Goal: Information Seeking & Learning: Learn about a topic

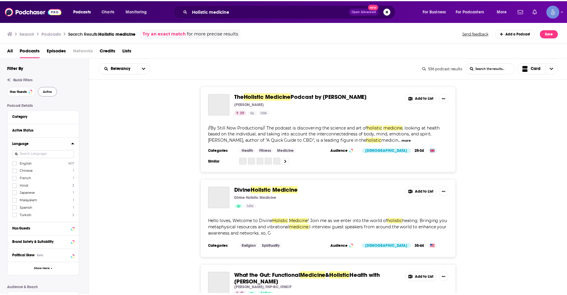
scroll to position [1754, 0]
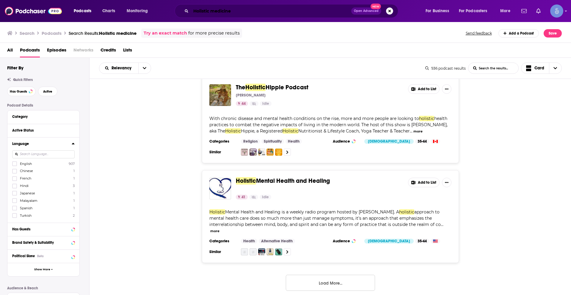
click at [210, 9] on input "Holistic medicine" at bounding box center [271, 11] width 160 height 10
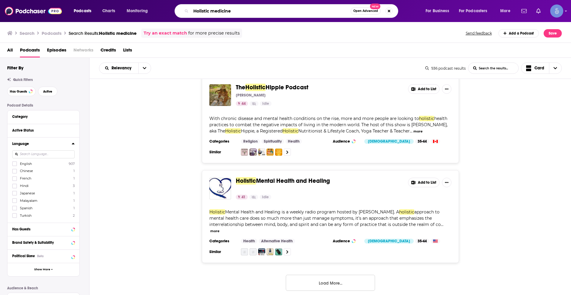
click at [210, 9] on input "Holistic medicine" at bounding box center [271, 11] width 160 height 10
paste input "Soul Aligned Self Care"
type input "Soul Aligned Self Care"
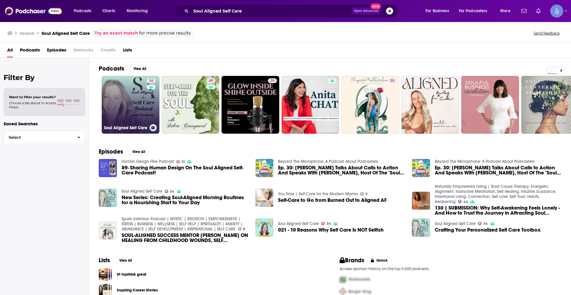
click at [118, 105] on link "34 Soul Aligned Self Care" at bounding box center [131, 105] width 58 height 58
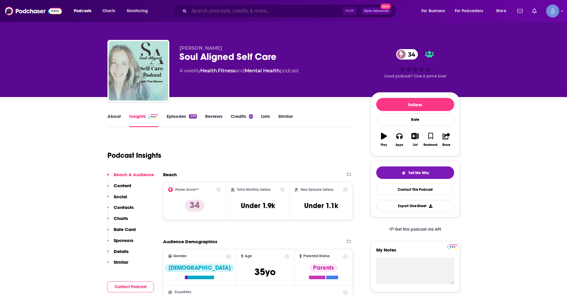
click at [242, 13] on input "Search podcasts, credits, & more..." at bounding box center [266, 11] width 154 height 10
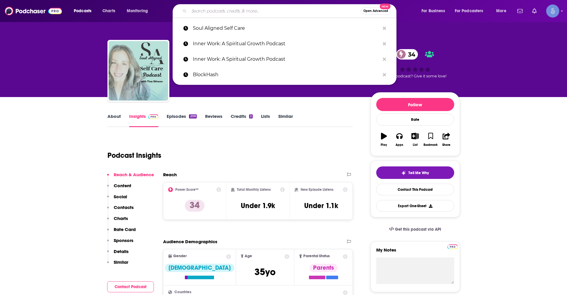
paste input "The Energy Fix"
type input "The Energy Fix"
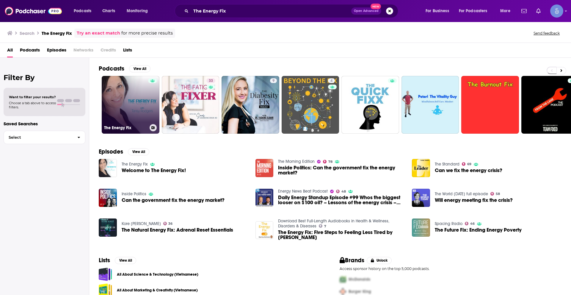
click at [122, 109] on link "The Energy Fix" at bounding box center [131, 105] width 58 height 58
